Goal: Use online tool/utility: Utilize a website feature to perform a specific function

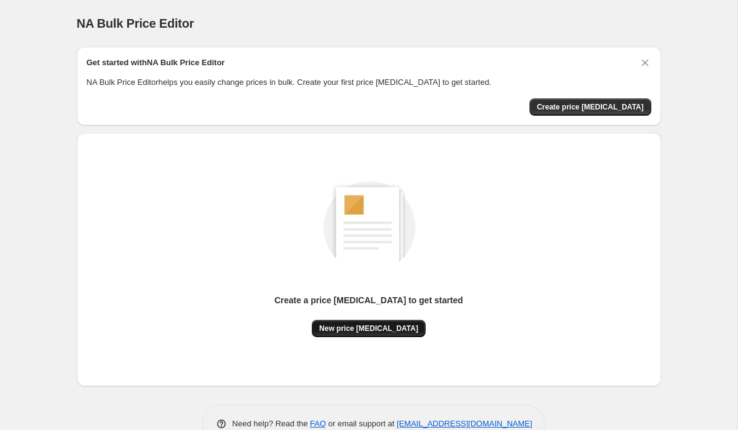
click at [388, 334] on button "New price [MEDICAL_DATA]" at bounding box center [369, 328] width 114 height 17
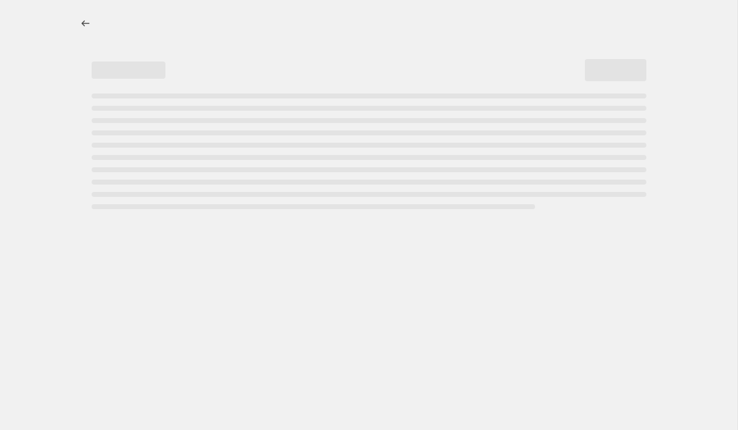
select select "percentage"
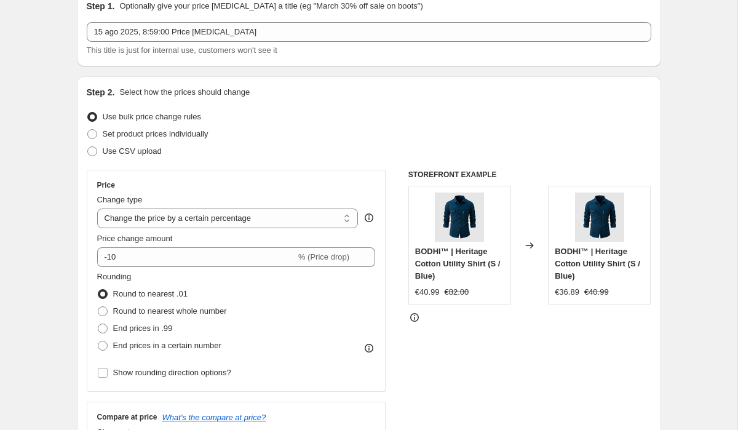
scroll to position [56, 0]
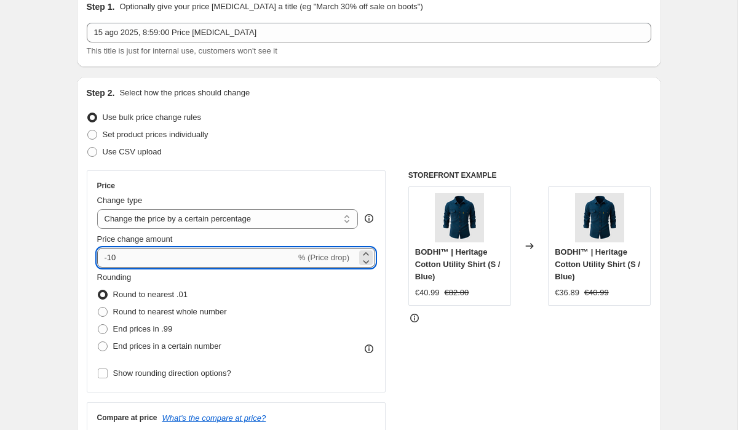
click at [245, 267] on input "-10" at bounding box center [196, 258] width 199 height 20
type input "-1"
type input "-60"
click at [145, 328] on span "End prices in .99" at bounding box center [143, 328] width 60 height 9
click at [98, 325] on input "End prices in .99" at bounding box center [98, 324] width 1 height 1
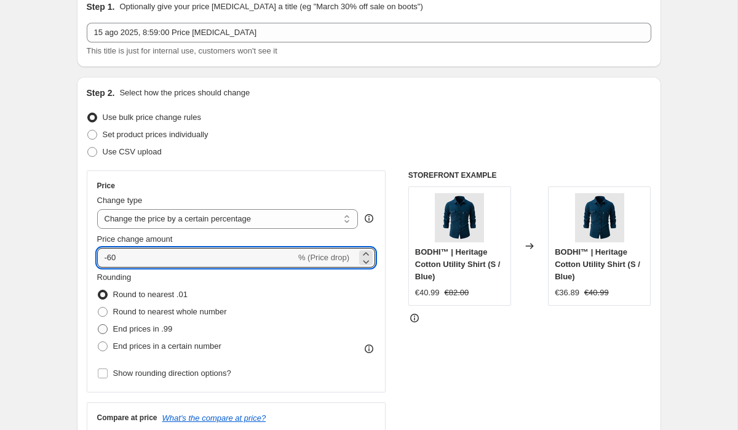
radio input "true"
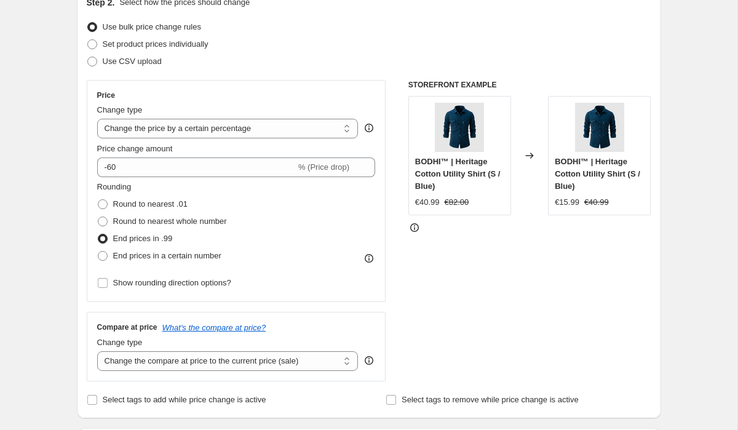
scroll to position [153, 0]
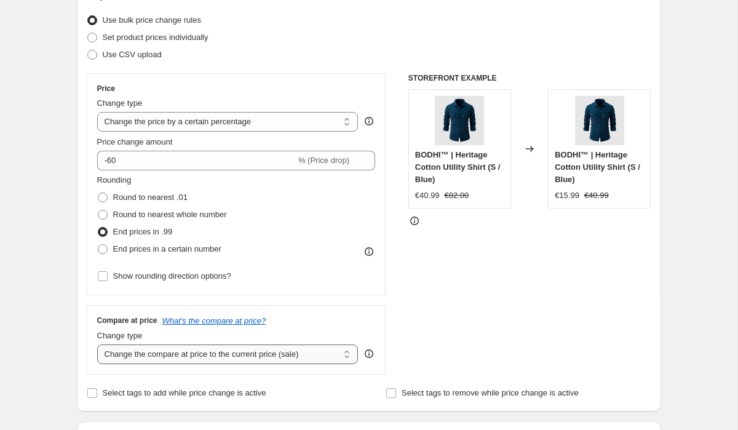
click at [303, 355] on select "Change the compare at price to the current price (sale) Change the compare at p…" at bounding box center [227, 354] width 261 height 20
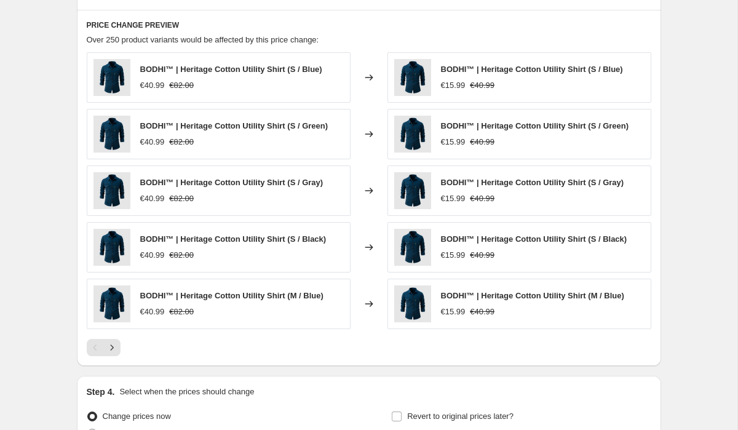
scroll to position [799, 0]
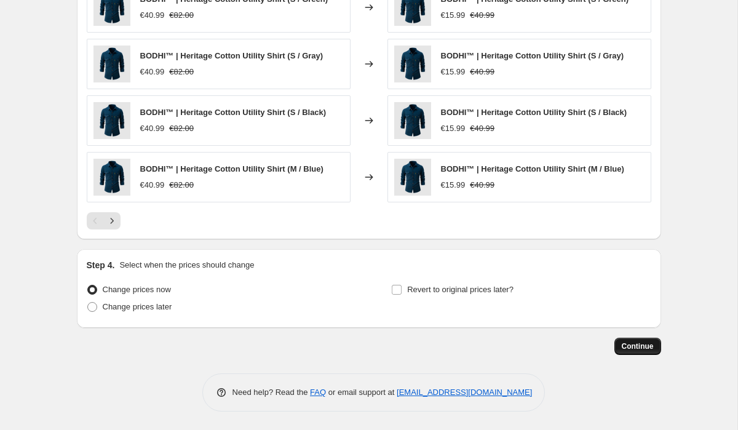
click at [641, 345] on span "Continue" at bounding box center [638, 346] width 32 height 10
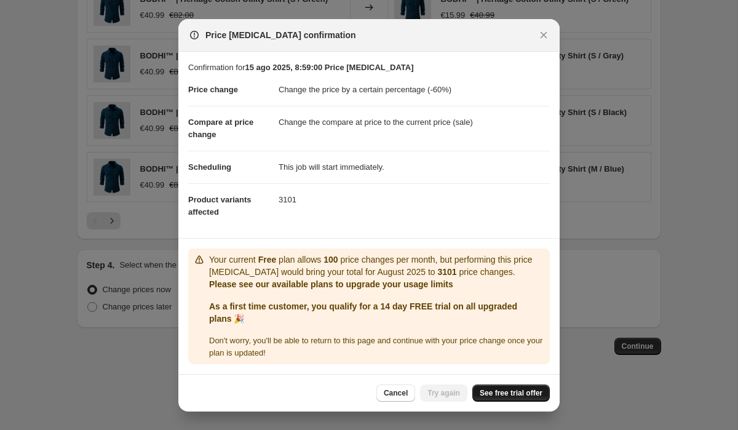
click at [515, 392] on span "See free trial offer" at bounding box center [511, 393] width 63 height 10
click at [437, 391] on span "Try again" at bounding box center [443, 393] width 33 height 10
click at [634, 242] on div at bounding box center [369, 215] width 738 height 430
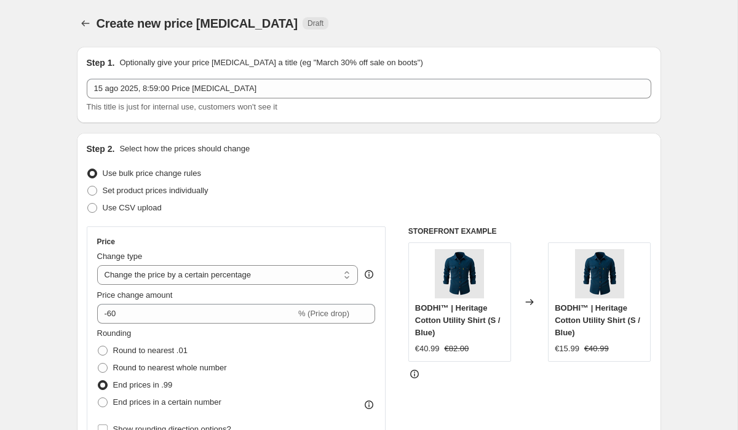
scroll to position [799, 0]
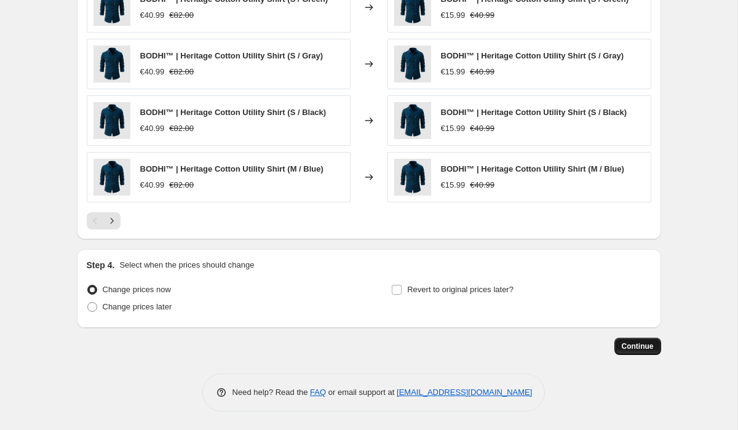
click at [647, 345] on span "Continue" at bounding box center [638, 346] width 32 height 10
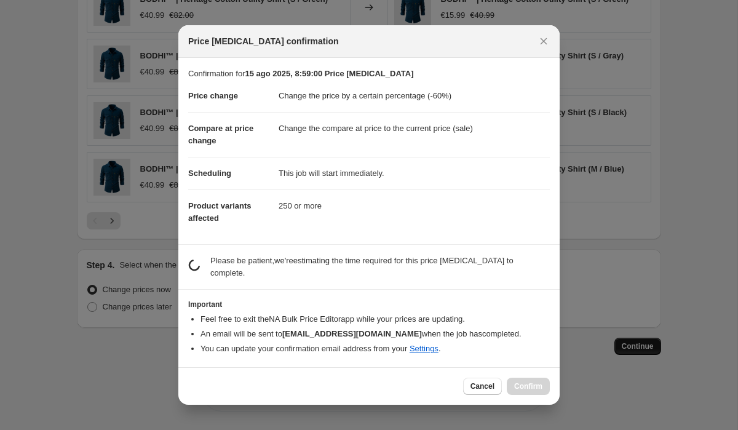
scroll to position [0, 0]
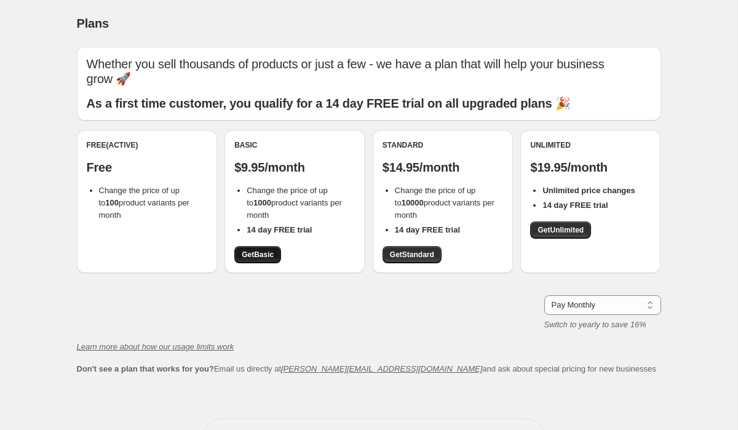
click at [267, 250] on span "Get Basic" at bounding box center [258, 255] width 32 height 10
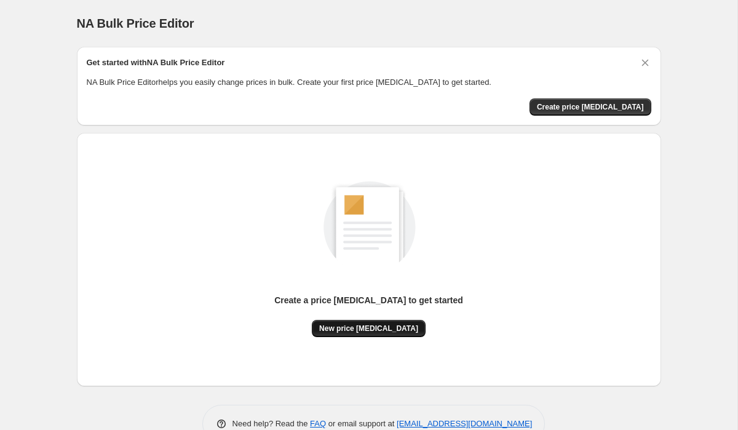
click at [354, 330] on span "New price [MEDICAL_DATA]" at bounding box center [368, 328] width 99 height 10
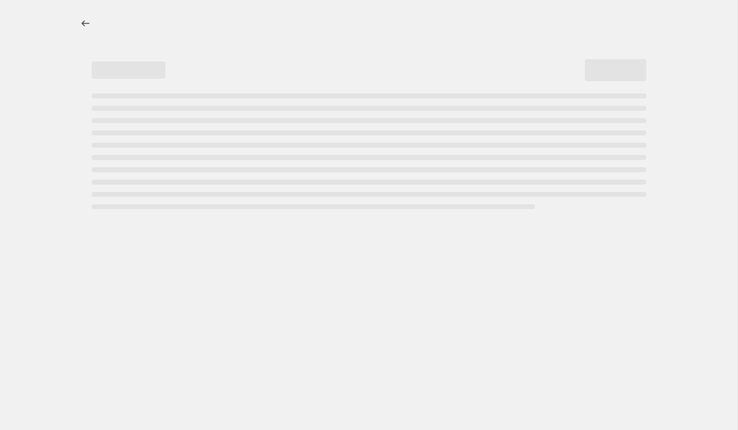
select select "percentage"
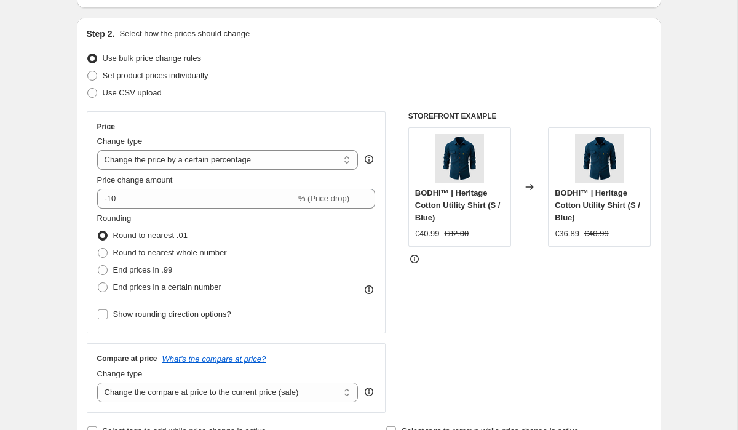
scroll to position [117, 0]
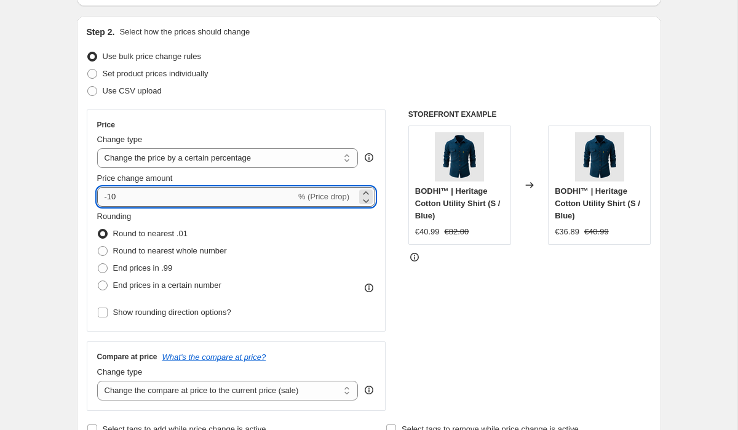
click at [192, 199] on input "-10" at bounding box center [196, 197] width 199 height 20
type input "-1"
type input "-78"
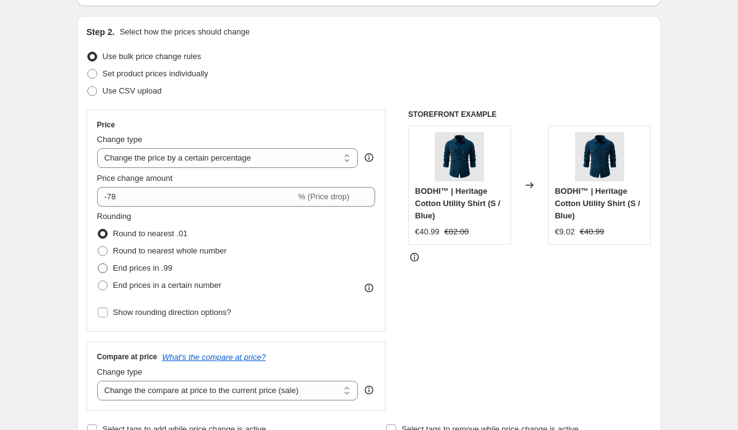
click at [120, 269] on span "End prices in .99" at bounding box center [143, 267] width 60 height 9
click at [98, 264] on input "End prices in .99" at bounding box center [98, 263] width 1 height 1
radio input "true"
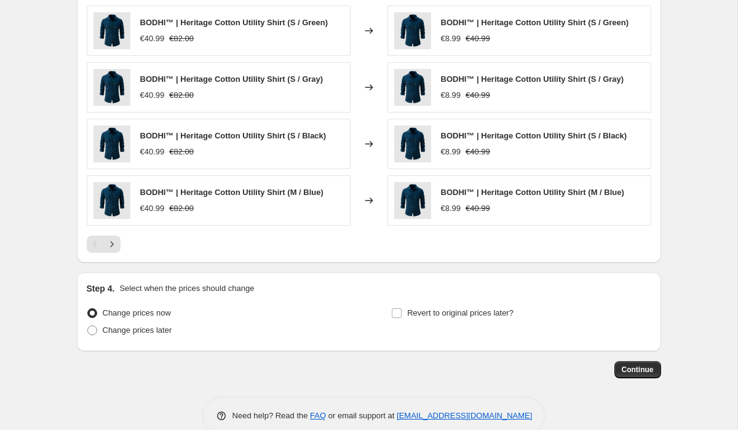
scroll to position [799, 0]
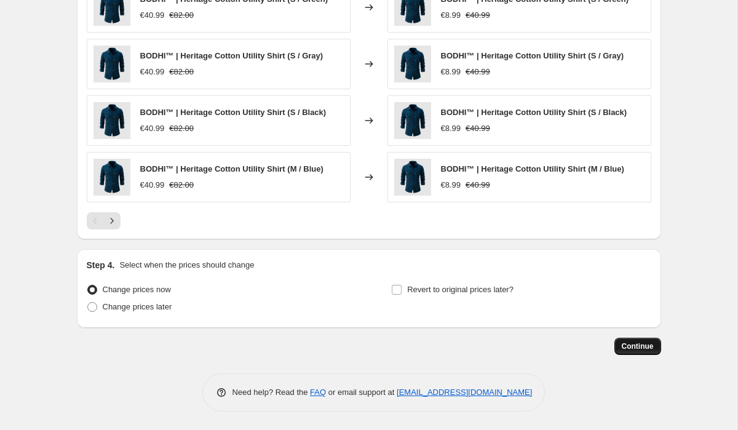
click at [634, 349] on span "Continue" at bounding box center [638, 346] width 32 height 10
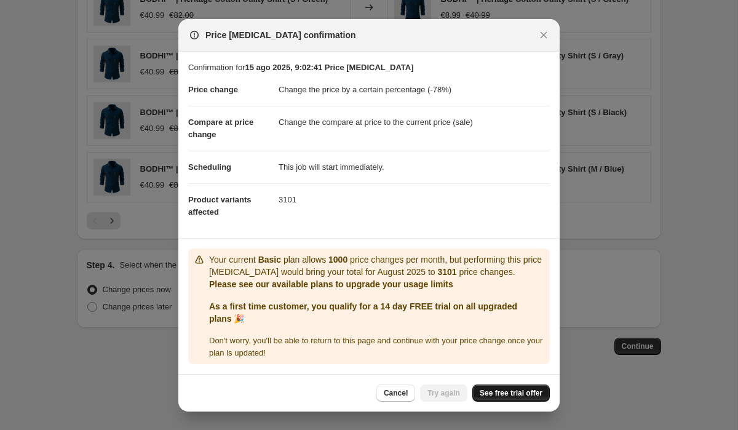
click at [520, 388] on span "See free trial offer" at bounding box center [511, 393] width 63 height 10
